Goal: Check status: Check status

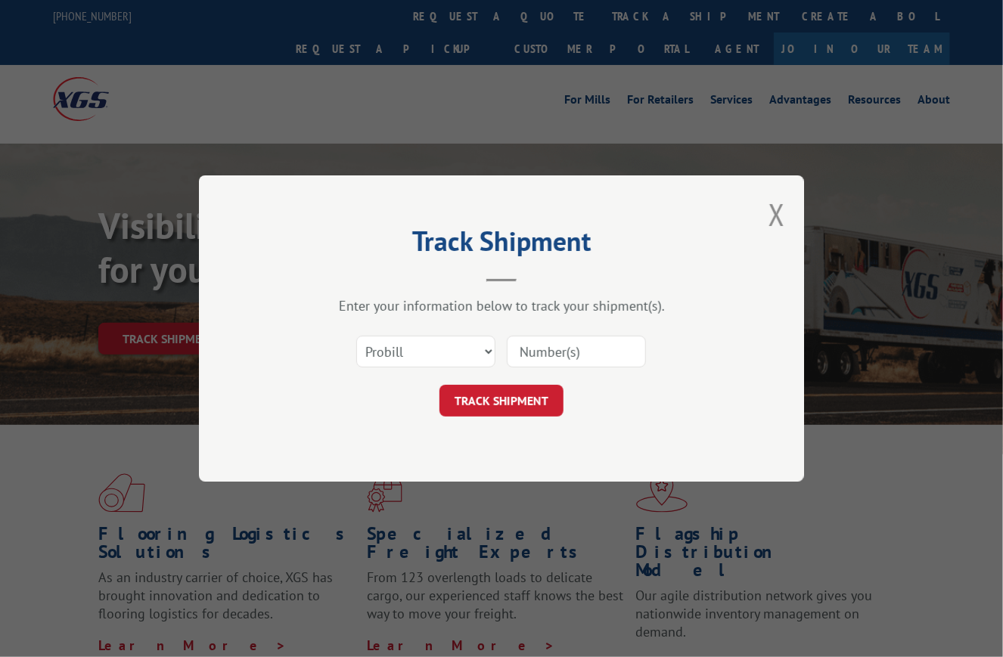
click at [538, 353] on input at bounding box center [576, 352] width 139 height 32
paste input "17623840"
type input "17623840"
click at [506, 394] on button "TRACK SHIPMENT" at bounding box center [501, 401] width 124 height 32
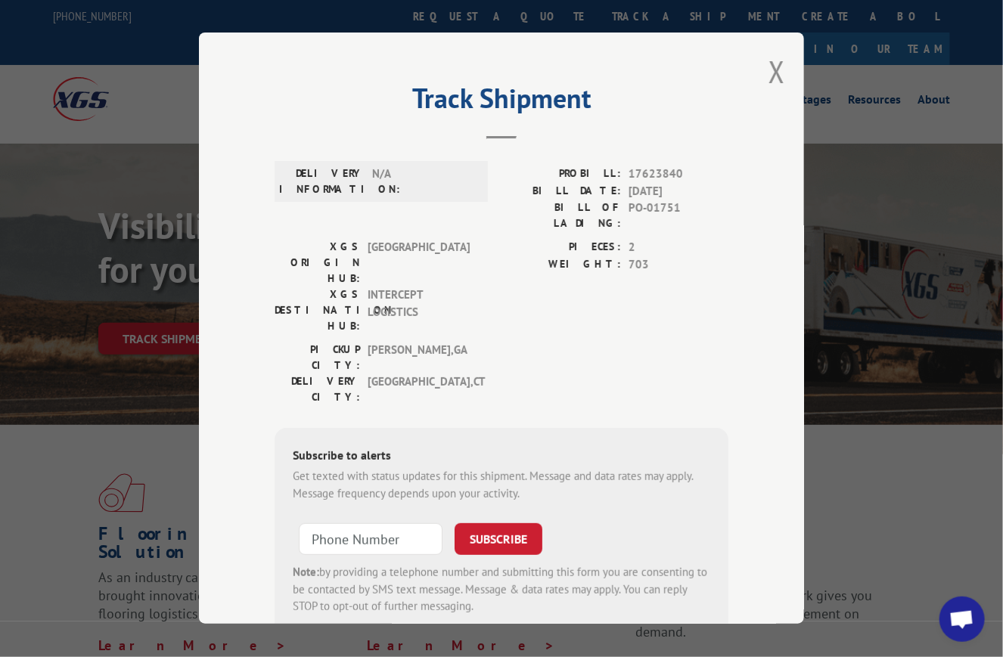
click at [768, 62] on button "Close modal" at bounding box center [776, 71] width 17 height 40
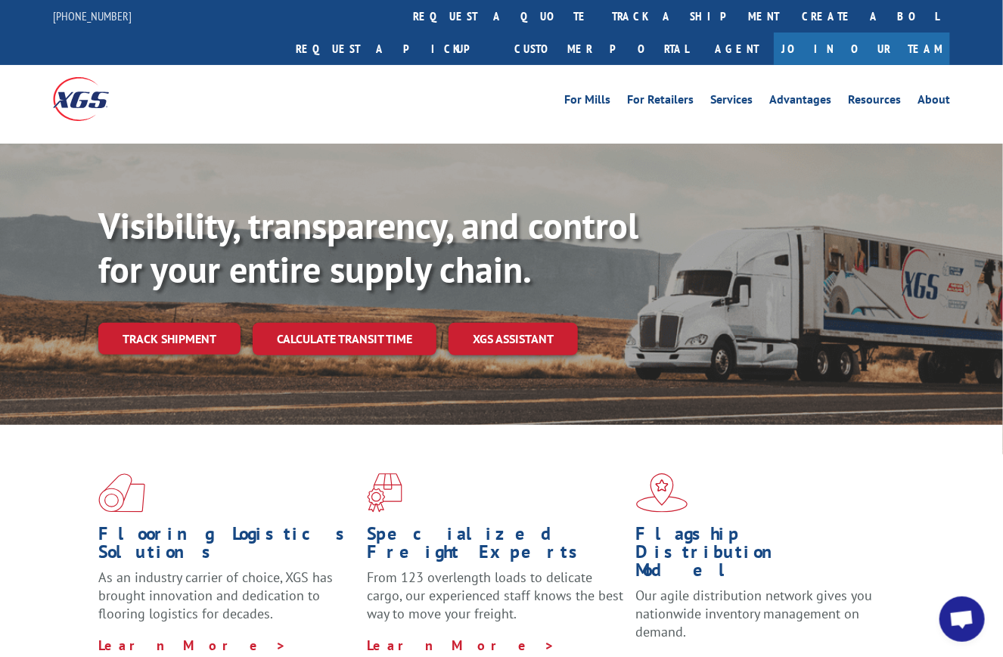
click at [600, 13] on link "track a shipment" at bounding box center [695, 16] width 190 height 33
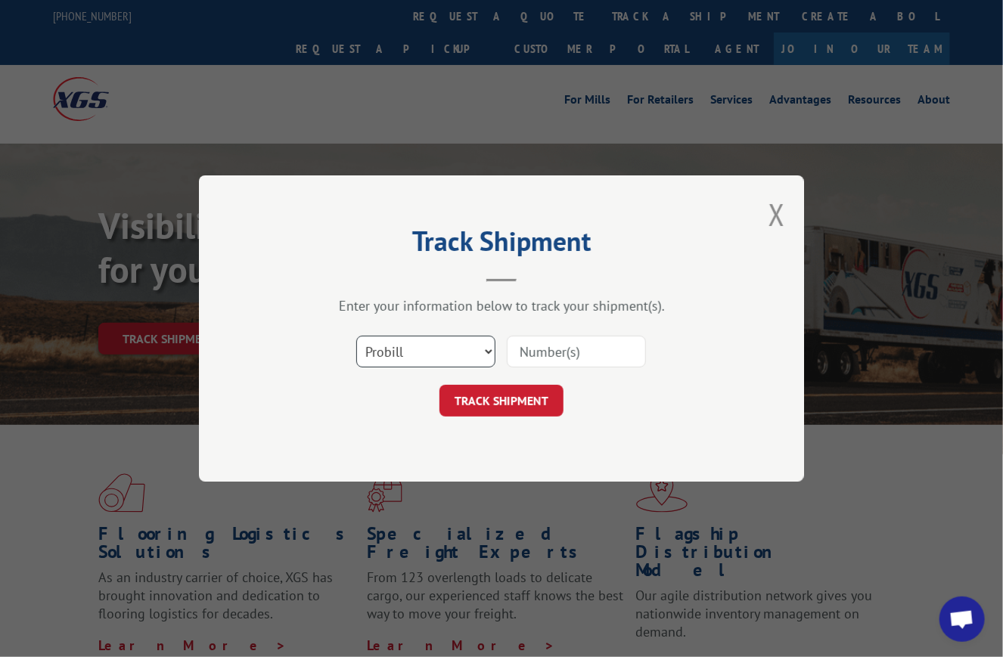
click at [456, 350] on select "Select category... Probill BOL PO" at bounding box center [425, 352] width 139 height 32
select select "bol"
click at [356, 336] on select "Select category... Probill BOL PO" at bounding box center [425, 352] width 139 height 32
click at [526, 358] on input at bounding box center [576, 352] width 139 height 32
paste input "8641065"
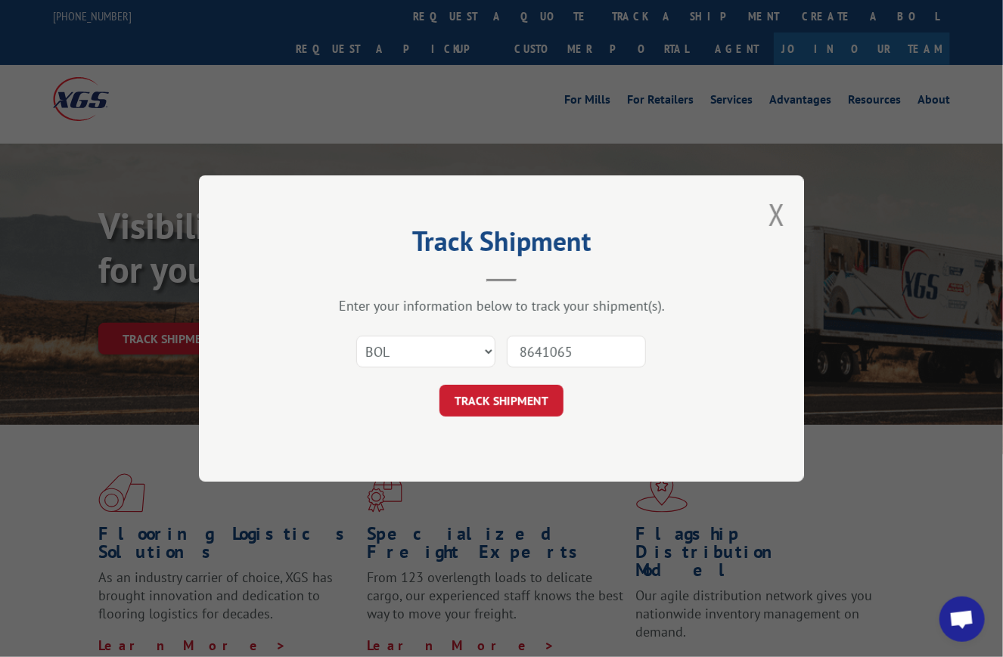
type input "8641065"
click at [518, 393] on button "TRACK SHIPMENT" at bounding box center [501, 401] width 124 height 32
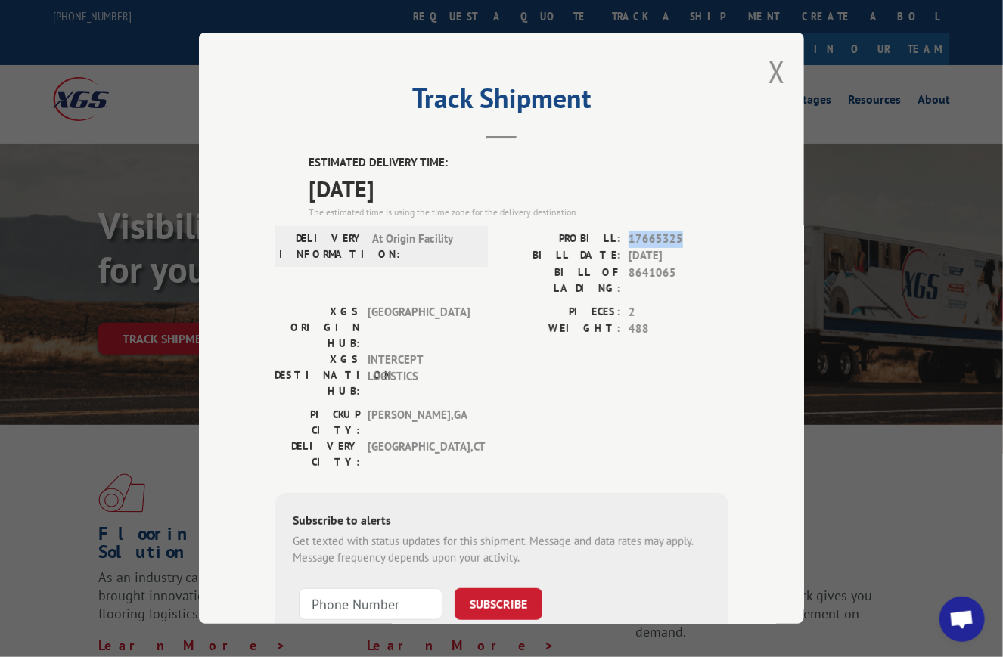
drag, startPoint x: 621, startPoint y: 230, endPoint x: 676, endPoint y: 235, distance: 54.7
click at [676, 235] on div "PROBILL: 17665325" at bounding box center [614, 239] width 227 height 17
copy span "17665325"
